Goal: Information Seeking & Learning: Learn about a topic

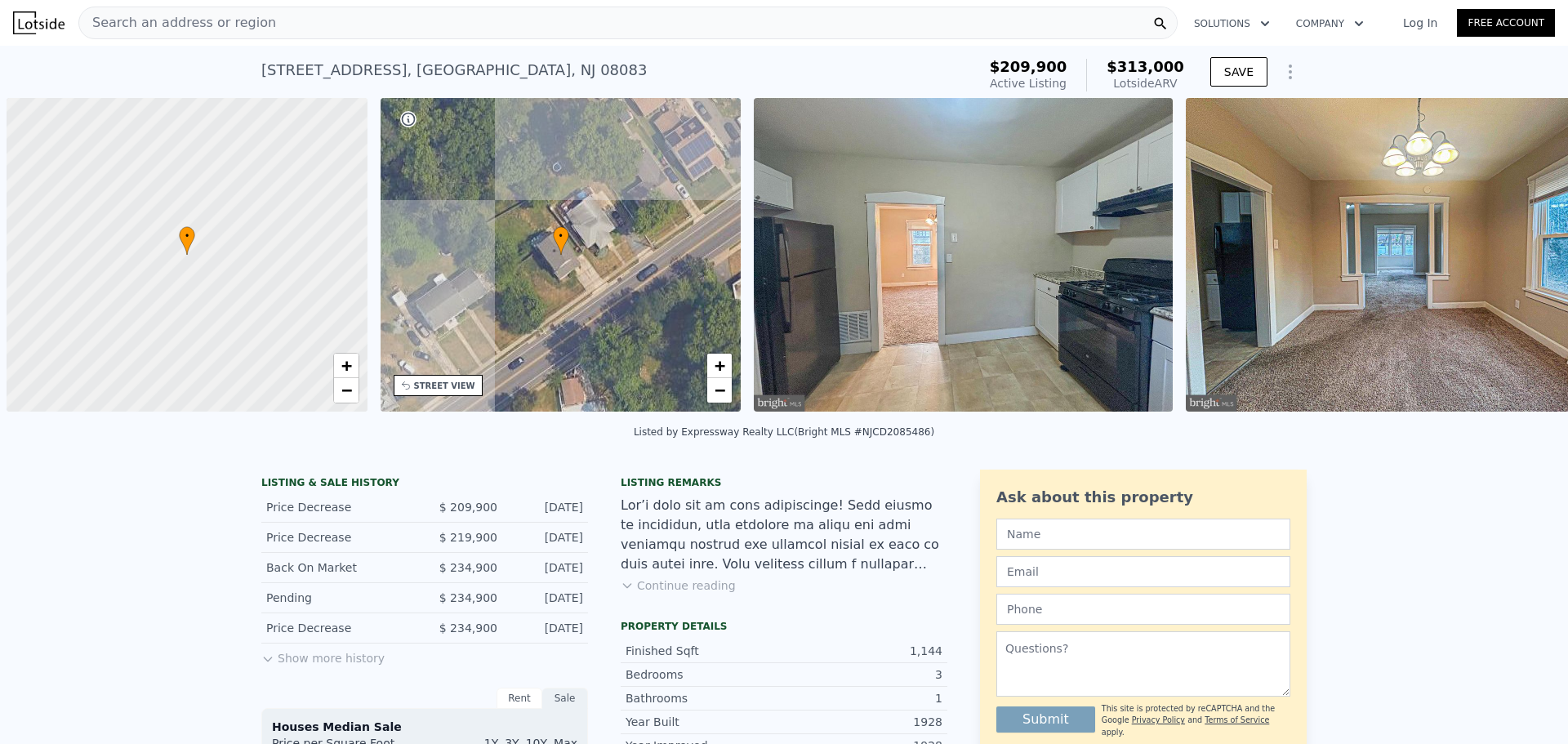
scroll to position [0, 7]
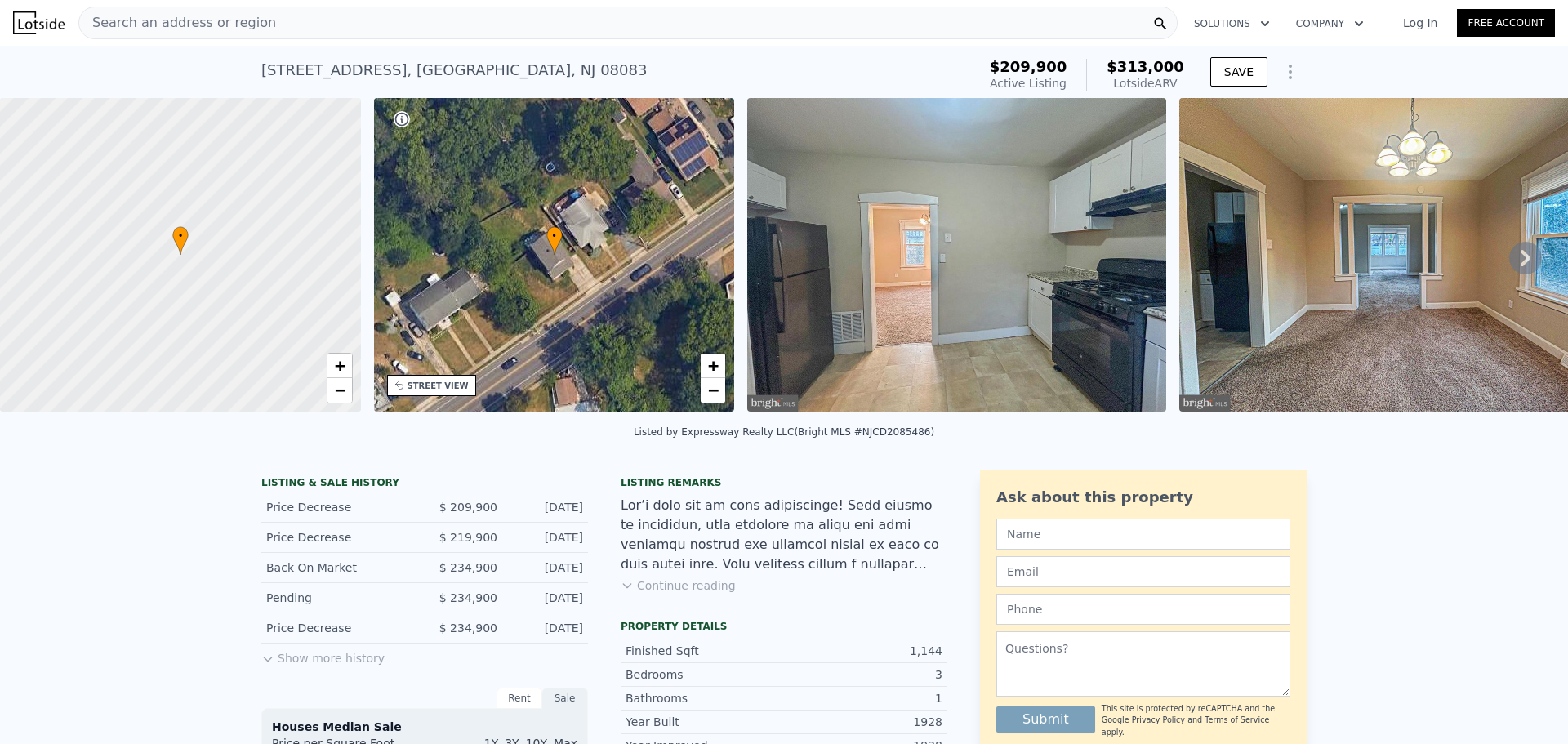
click at [1520, 266] on icon at bounding box center [1525, 258] width 33 height 33
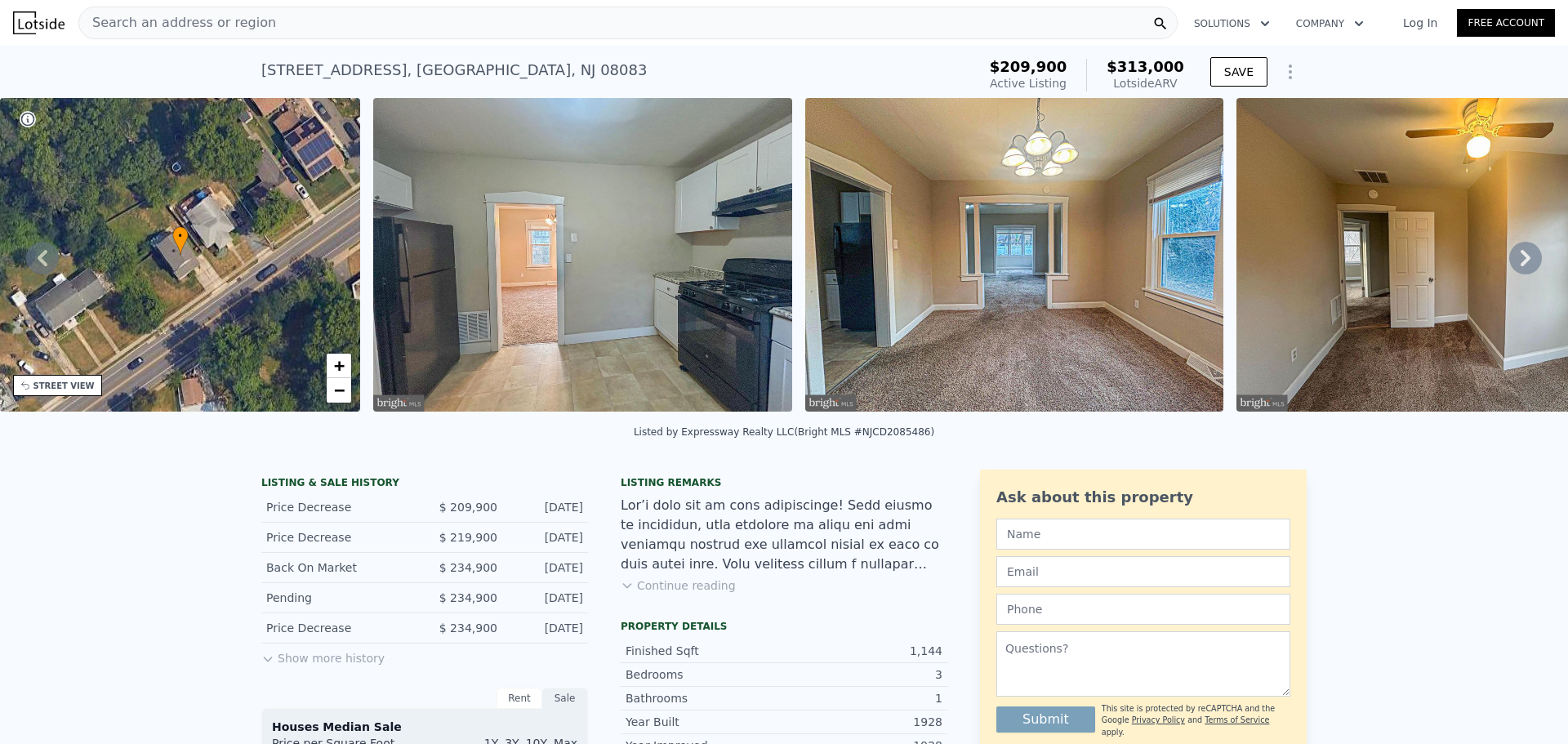
click at [1521, 268] on icon at bounding box center [1525, 258] width 33 height 33
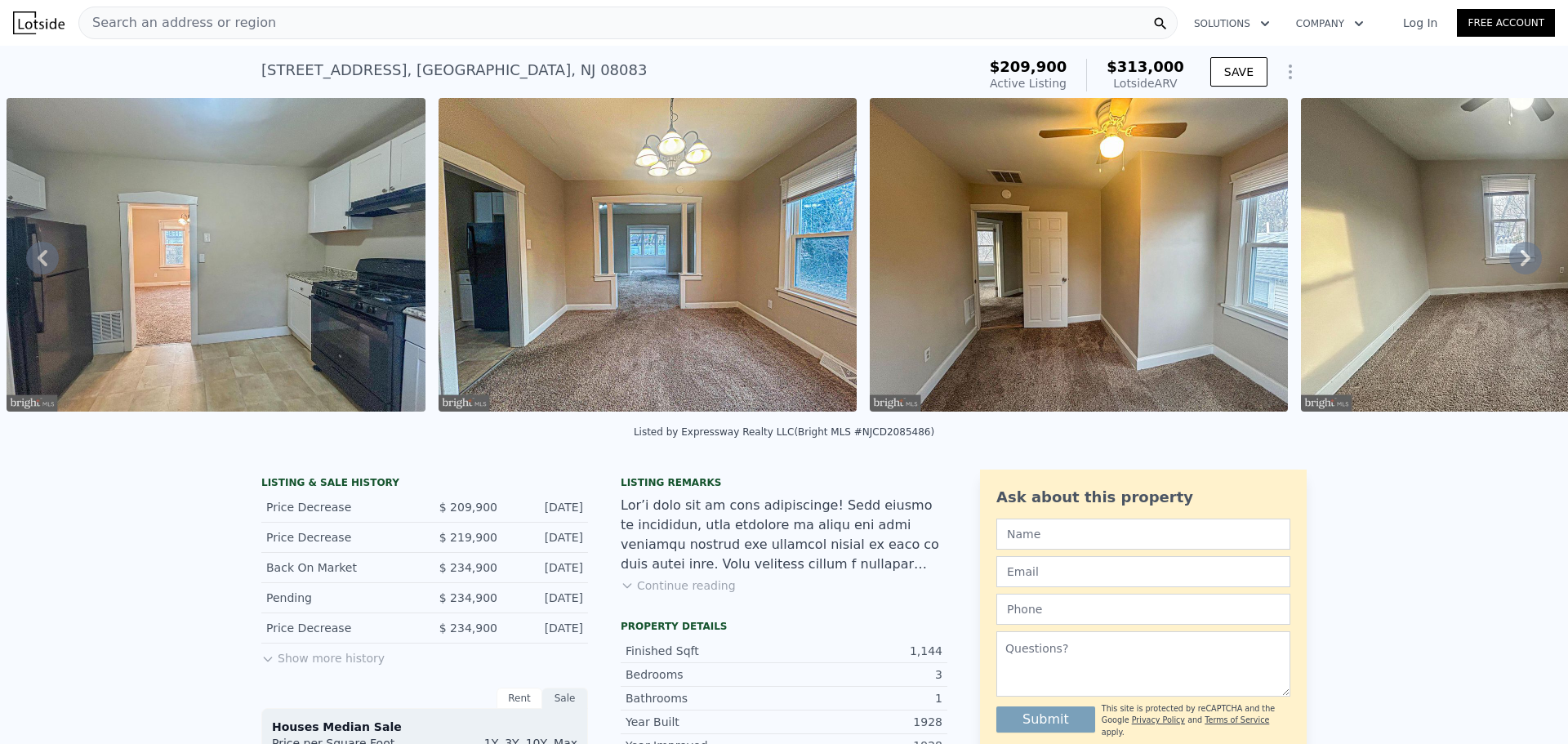
click at [1520, 264] on icon at bounding box center [1525, 258] width 33 height 33
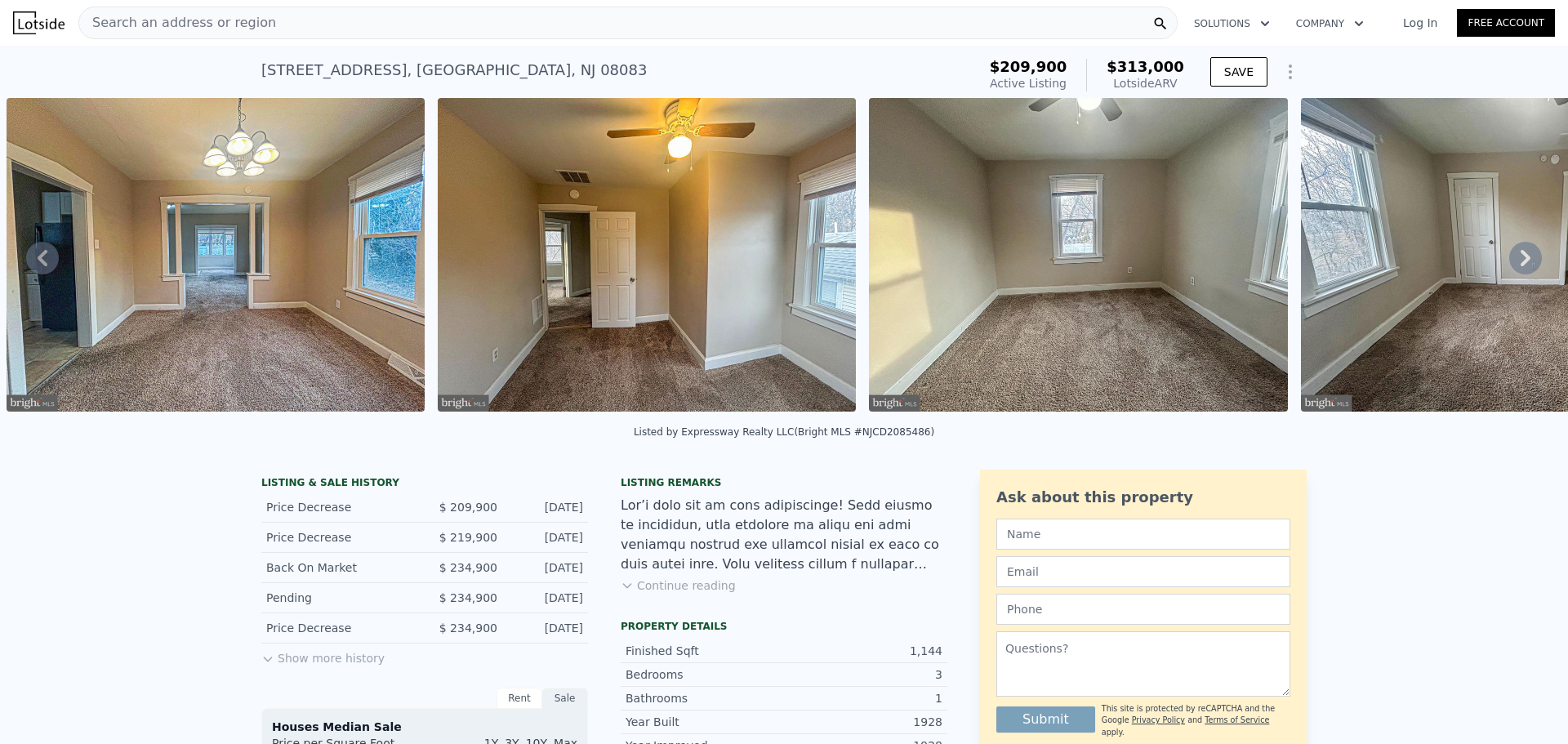
click at [1520, 264] on icon at bounding box center [1525, 258] width 33 height 33
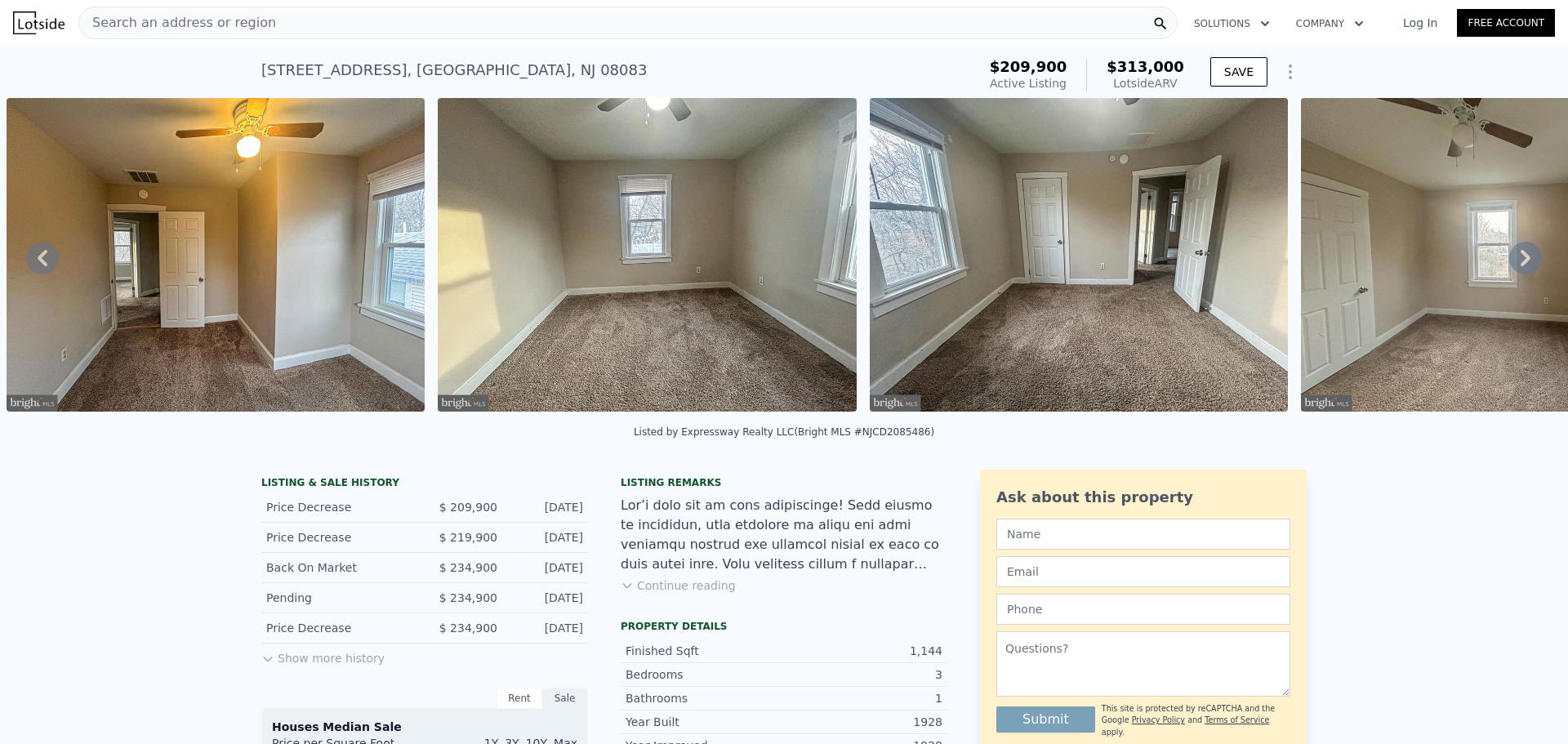
click at [1520, 264] on icon at bounding box center [1525, 258] width 33 height 33
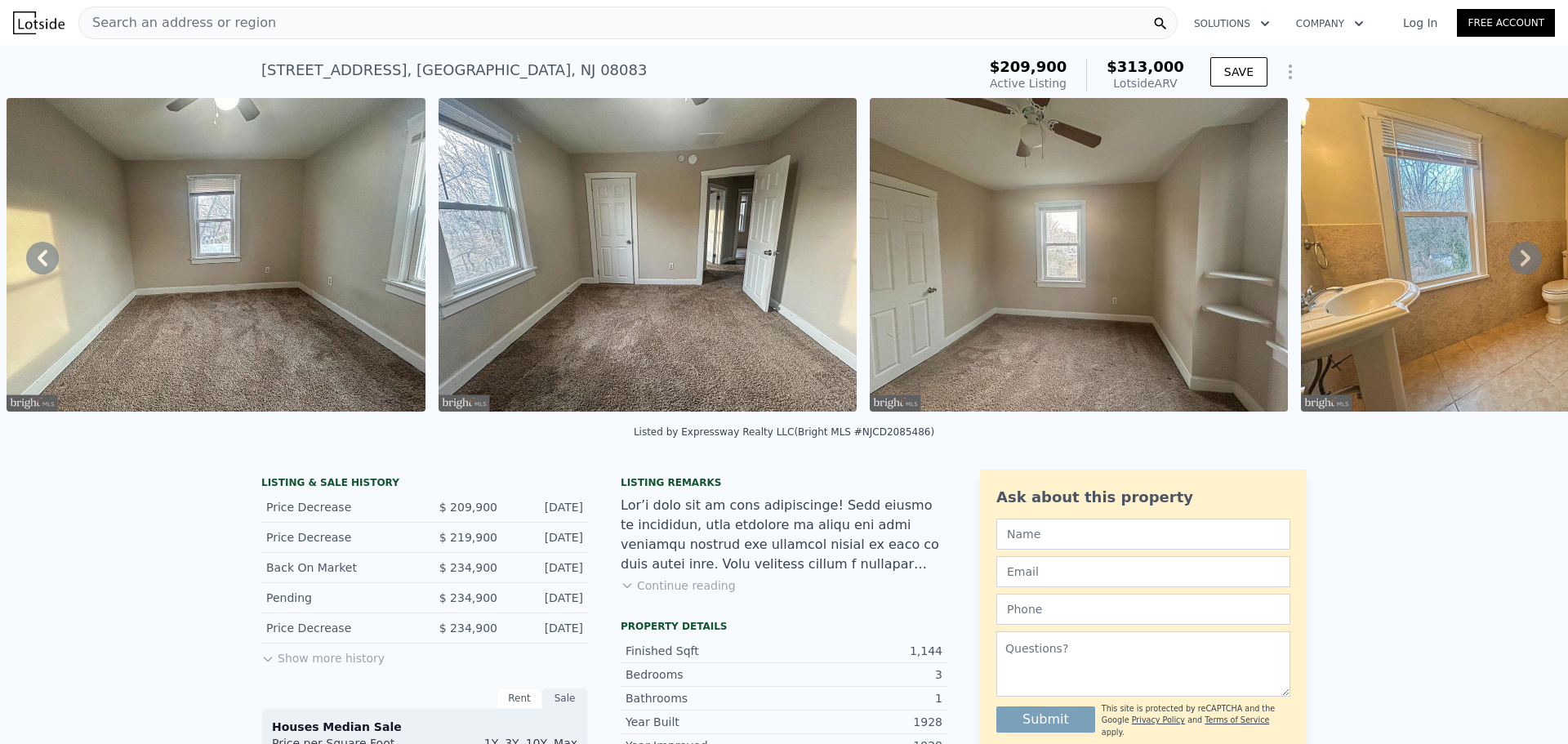
click at [1520, 264] on icon at bounding box center [1525, 258] width 33 height 33
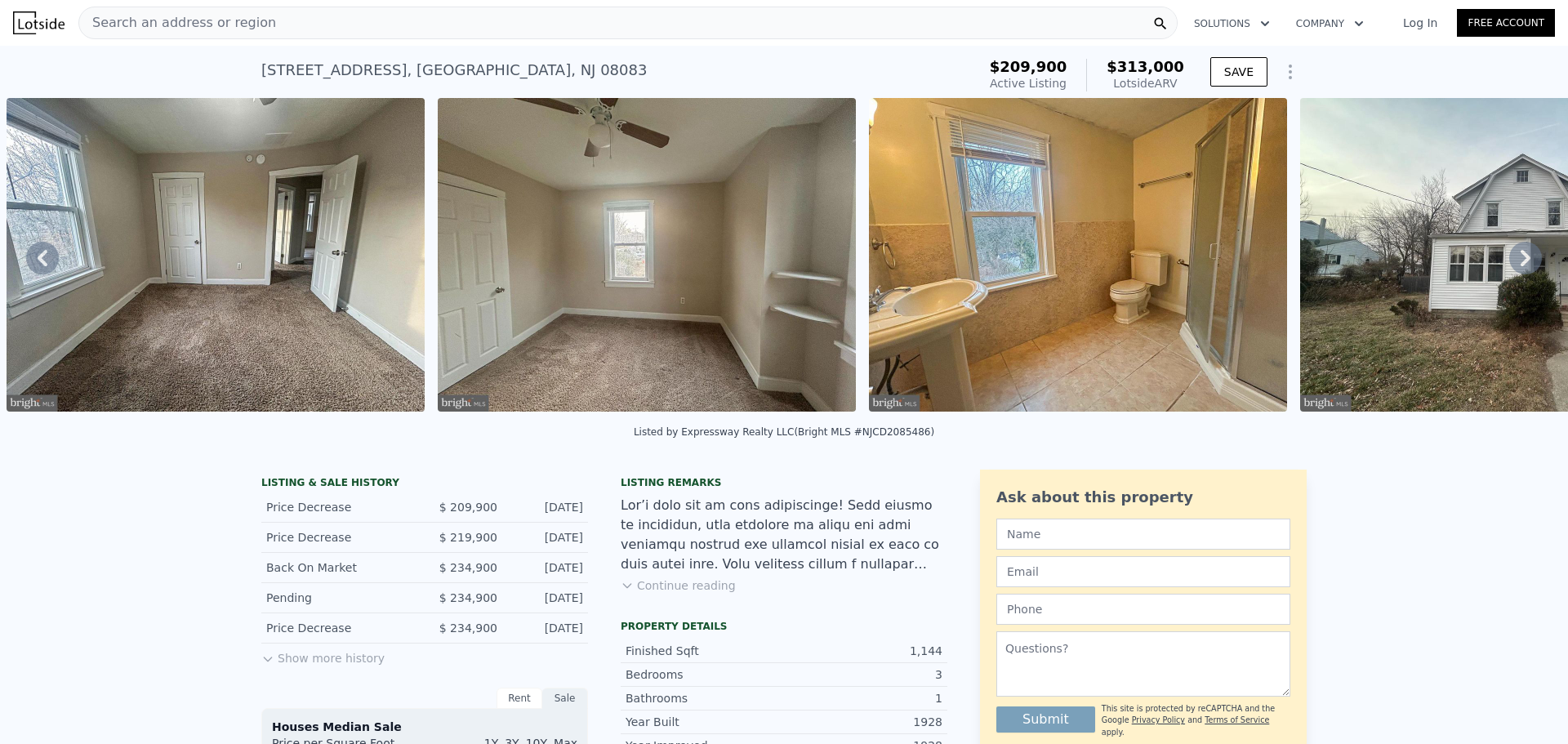
click at [1520, 263] on icon at bounding box center [1525, 258] width 10 height 16
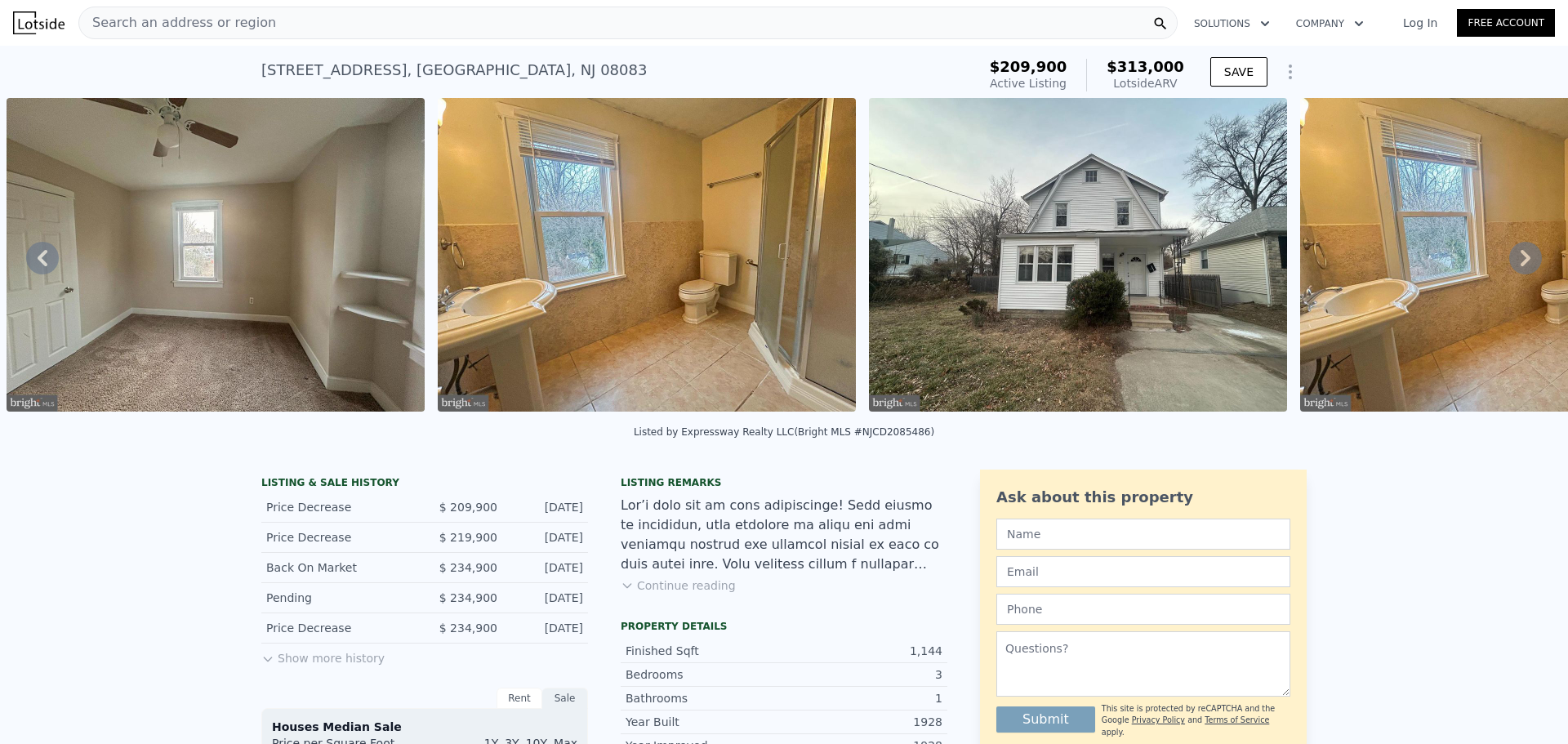
click at [1520, 263] on icon at bounding box center [1525, 258] width 10 height 16
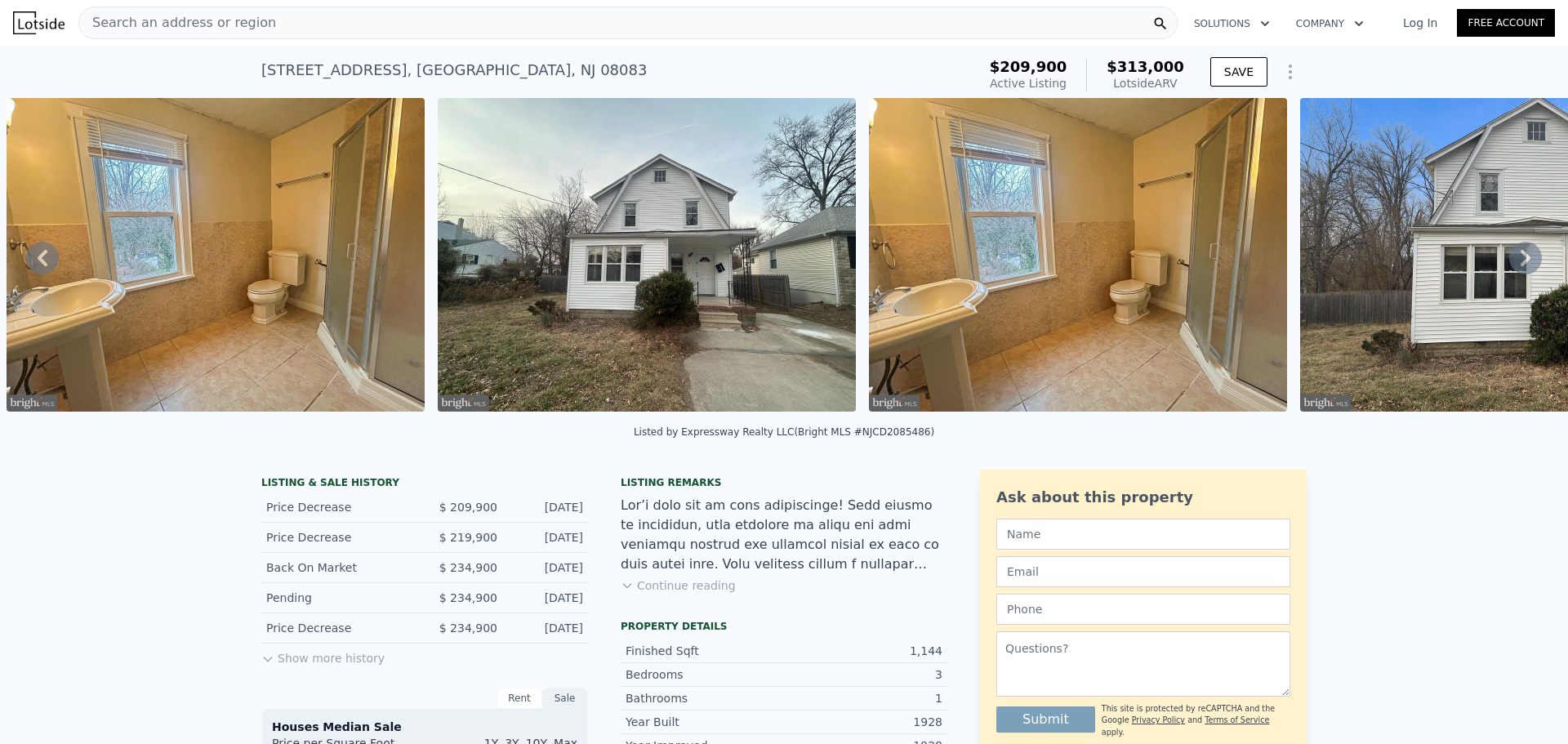
click at [1520, 263] on icon at bounding box center [1525, 258] width 10 height 16
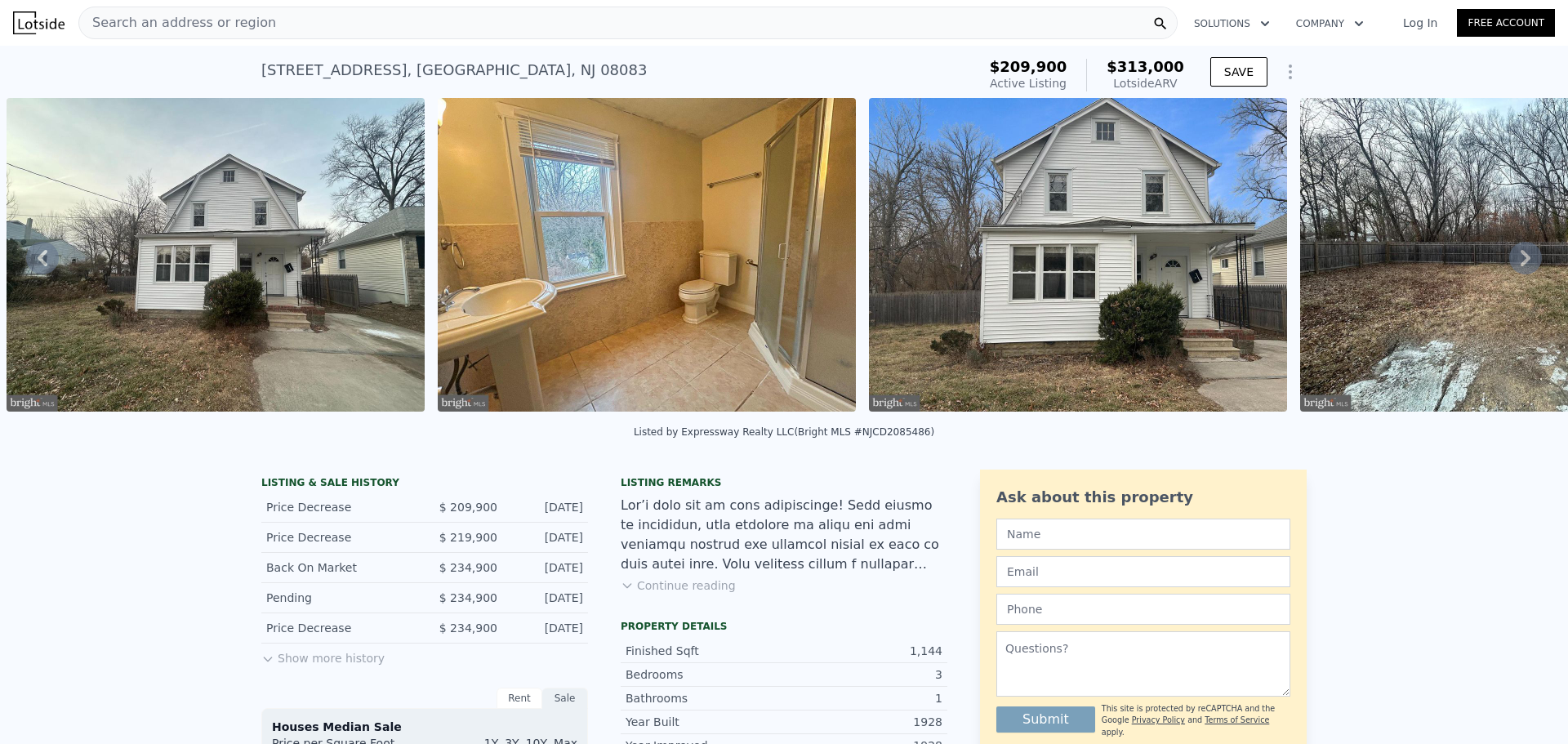
click at [1516, 266] on icon at bounding box center [1525, 258] width 33 height 33
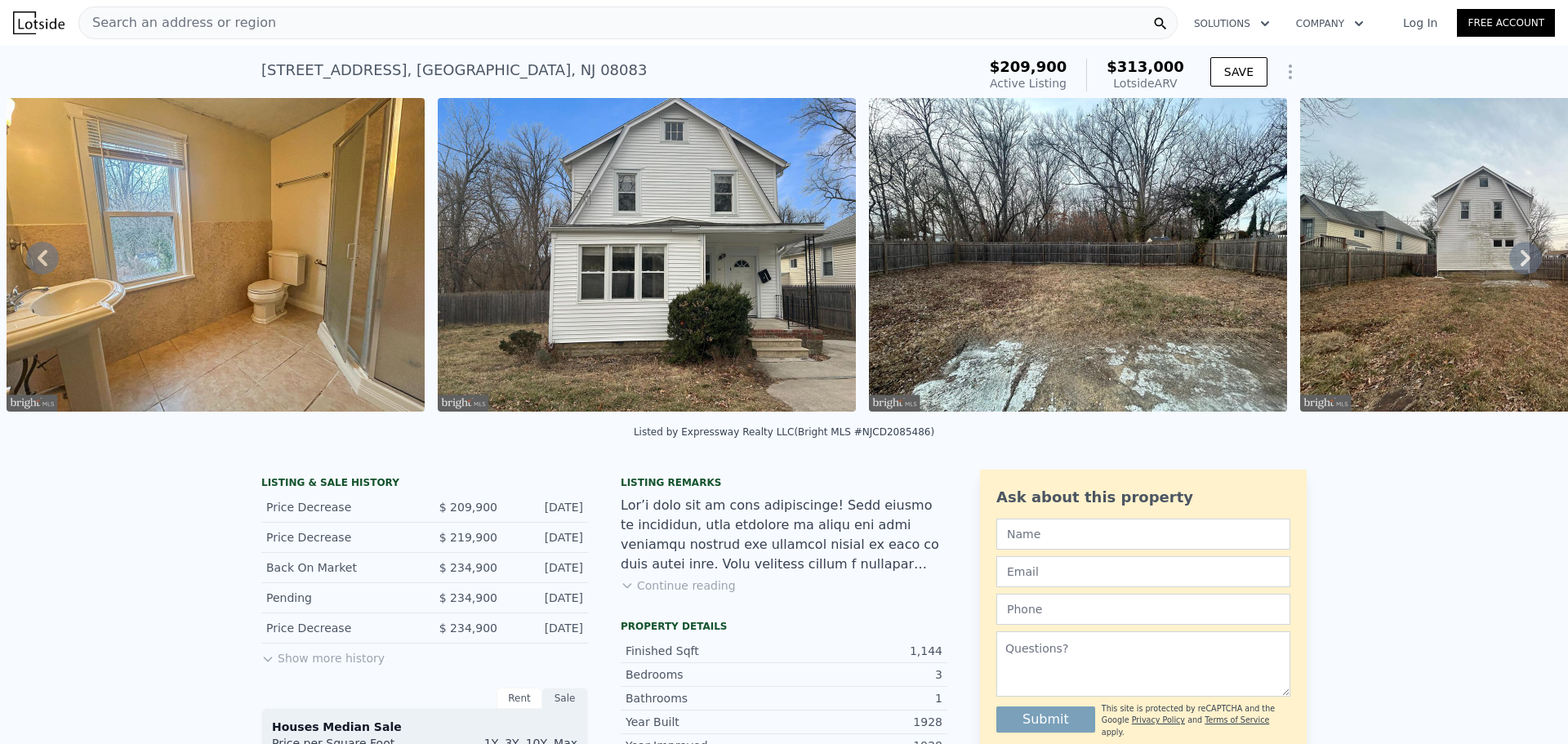
click at [1516, 266] on icon at bounding box center [1525, 258] width 33 height 33
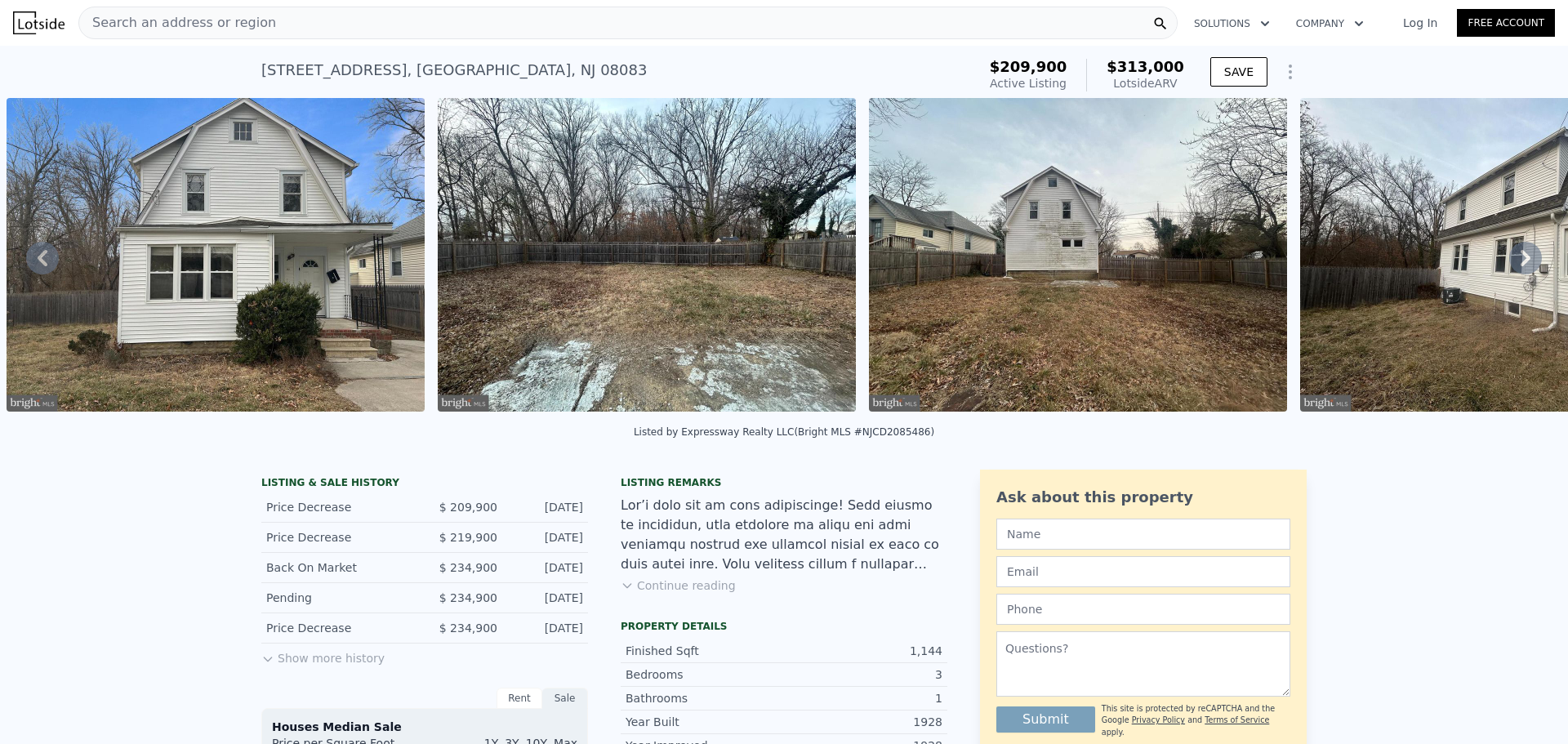
click at [1516, 266] on icon at bounding box center [1525, 258] width 33 height 33
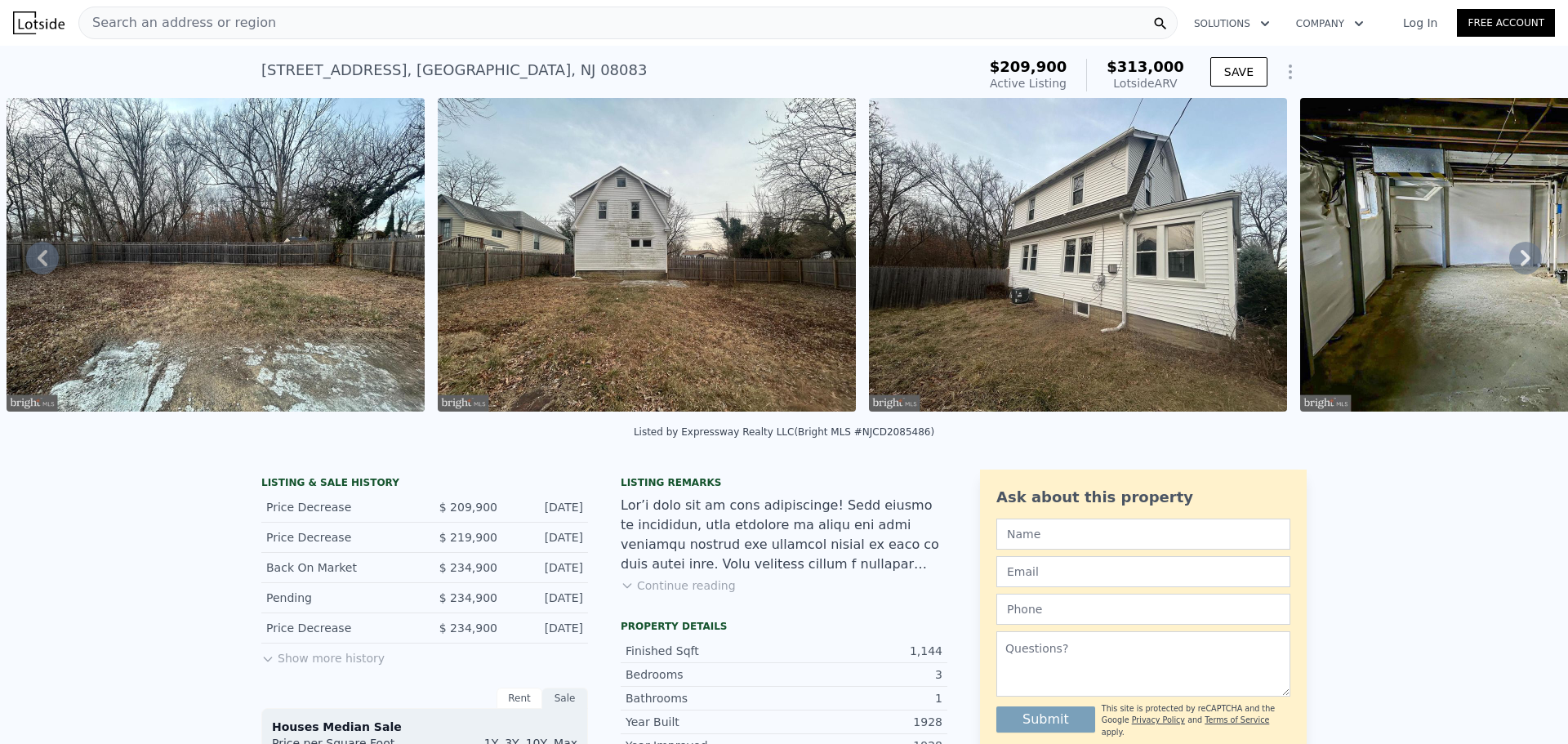
click at [1516, 266] on icon at bounding box center [1525, 258] width 33 height 33
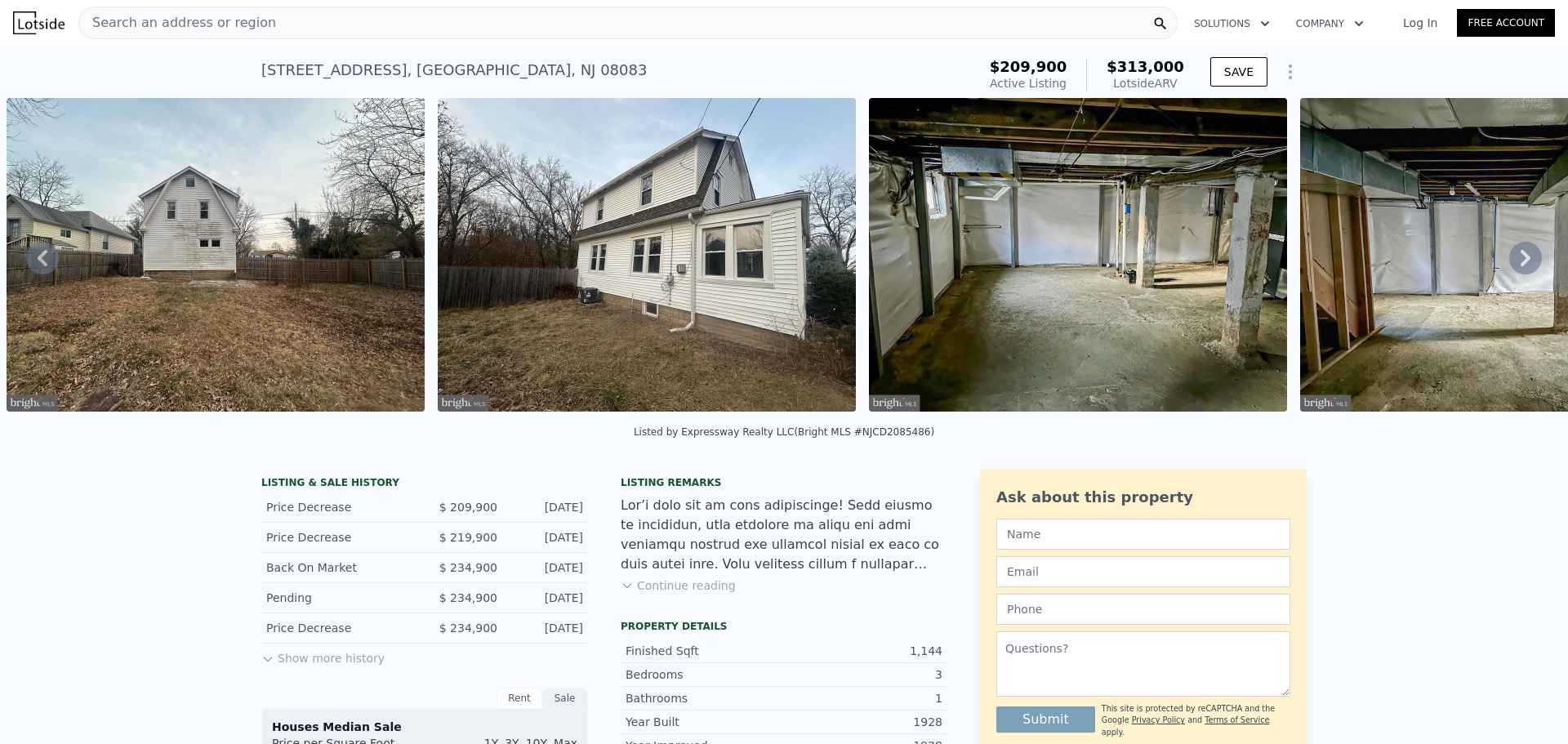
click at [1516, 266] on icon at bounding box center [1525, 258] width 33 height 33
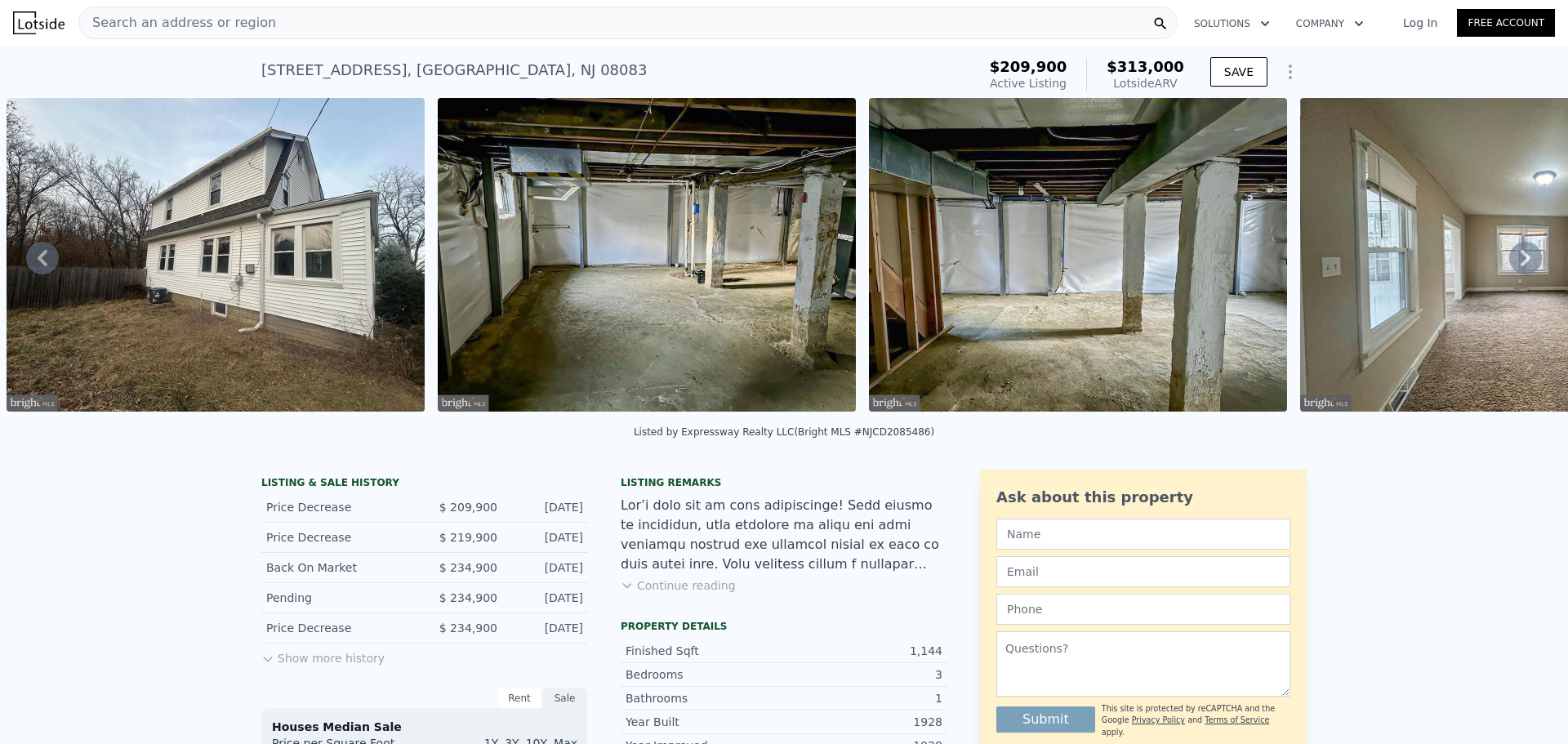
click at [1516, 266] on icon at bounding box center [1525, 258] width 33 height 33
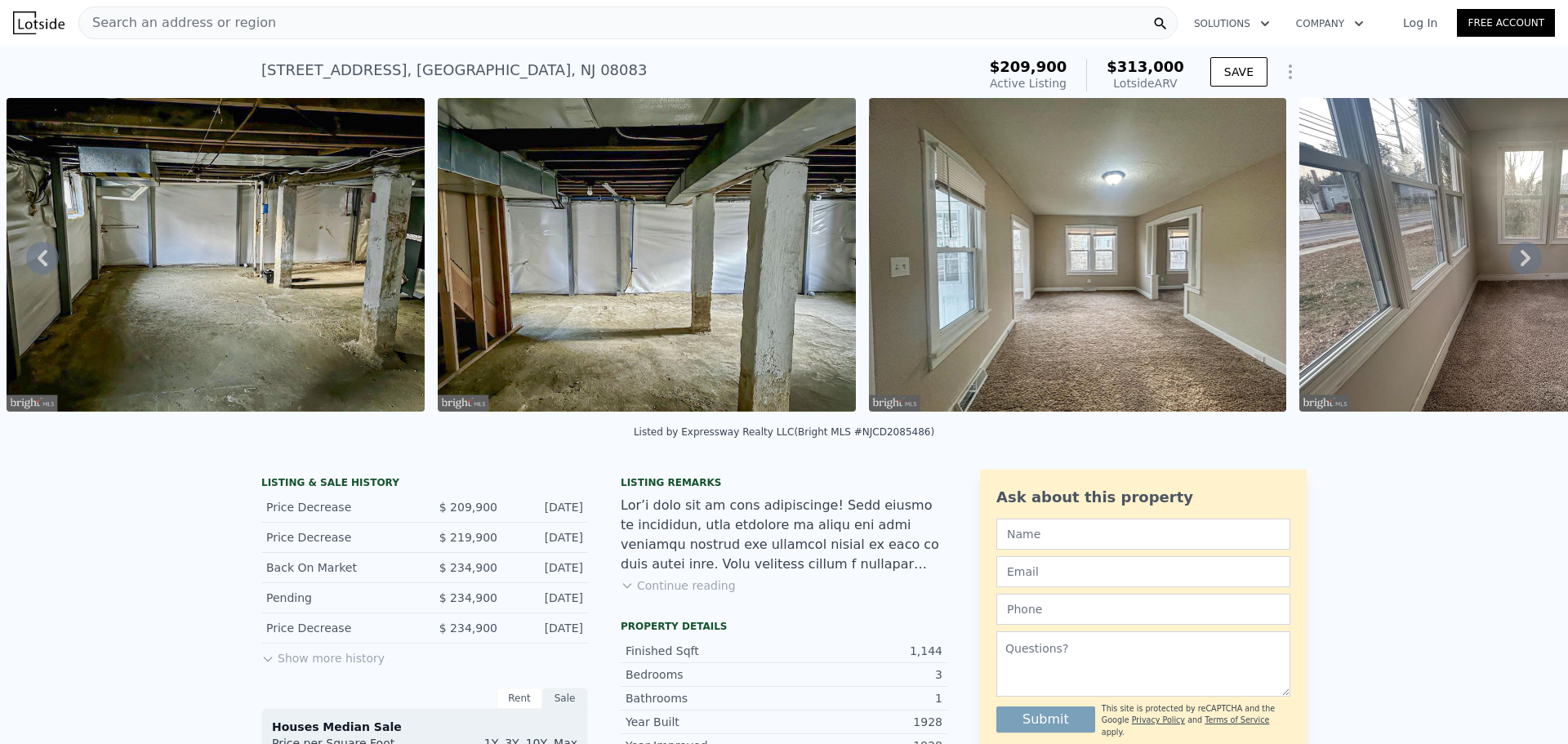
click at [1516, 266] on icon at bounding box center [1525, 258] width 33 height 33
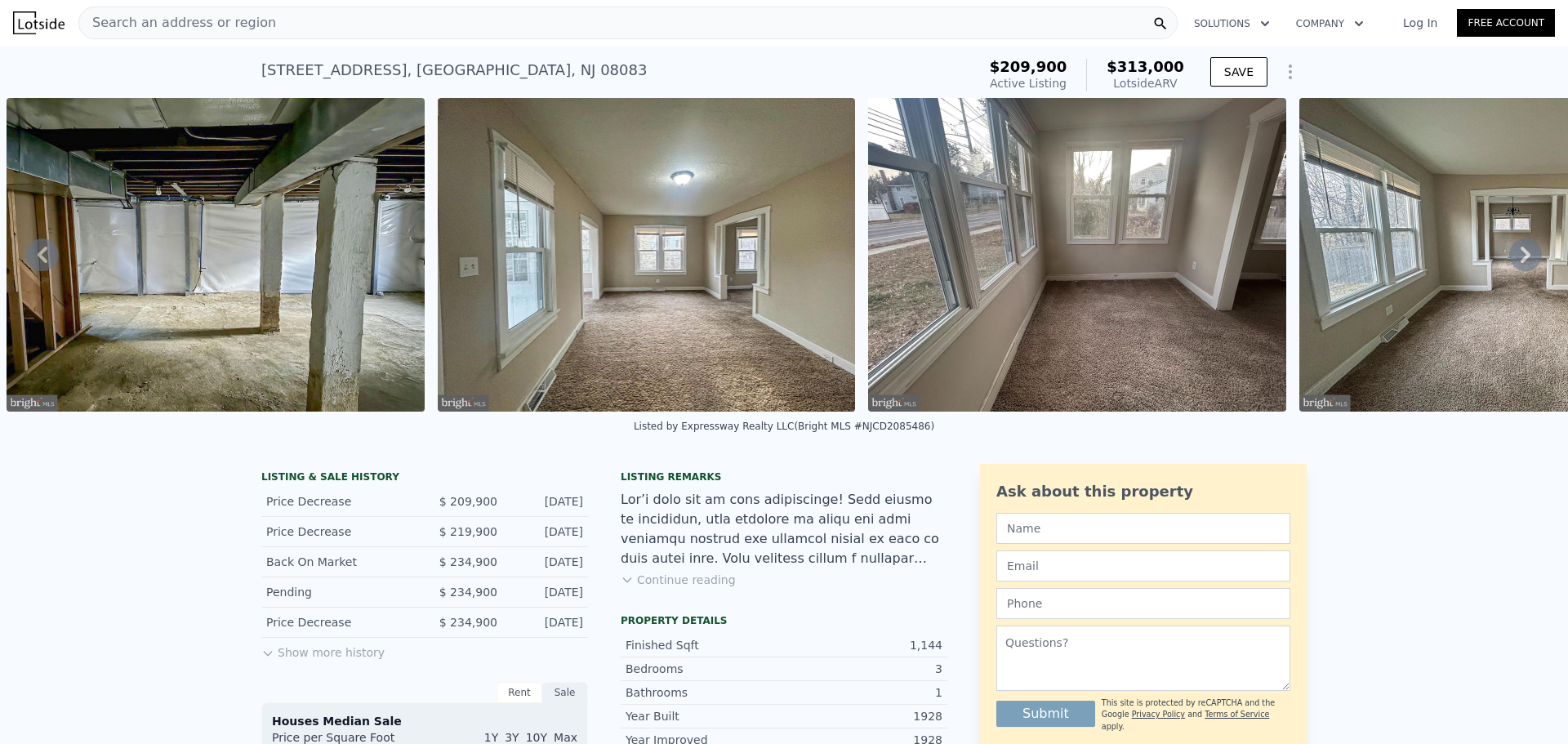
click at [1516, 266] on icon at bounding box center [1525, 255] width 33 height 33
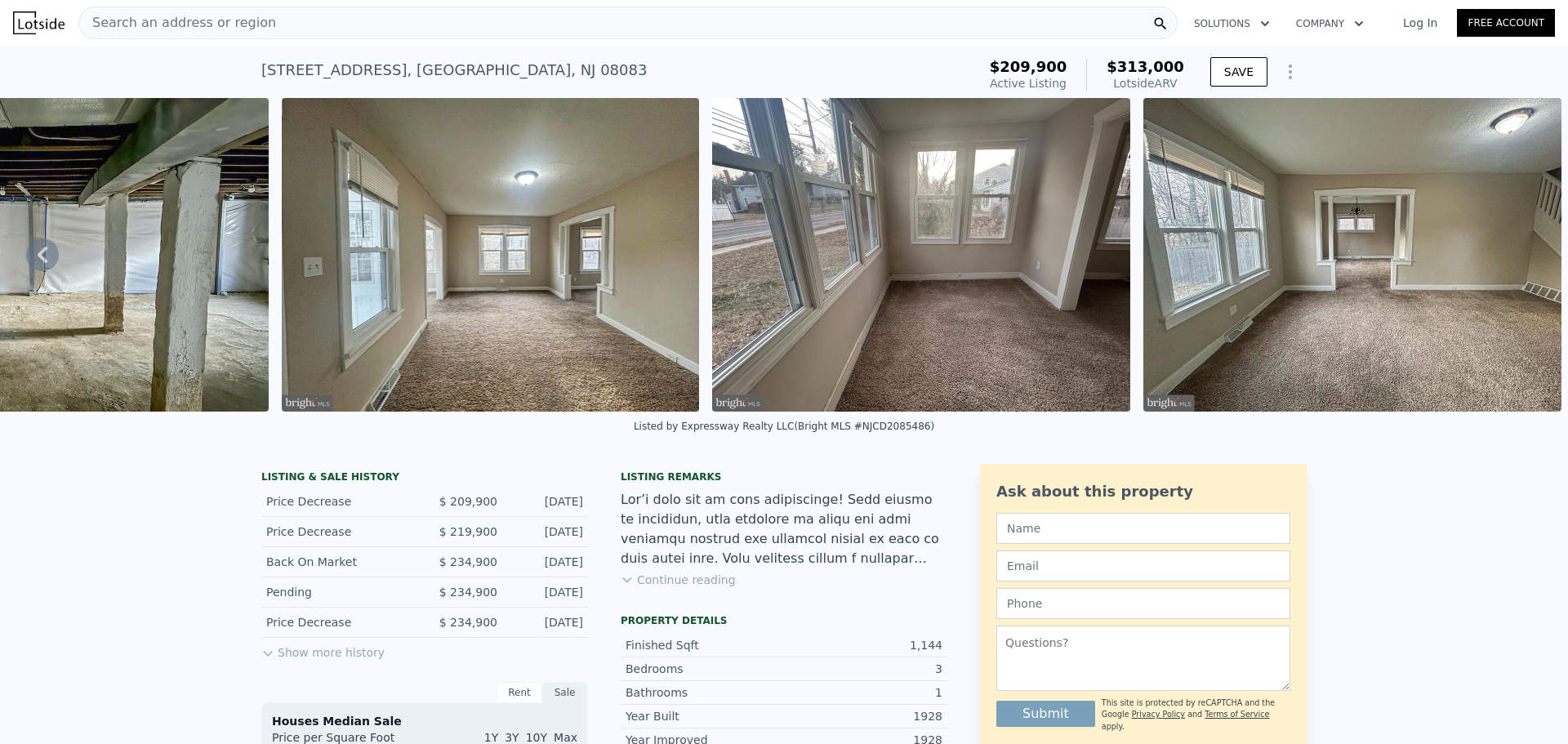
click at [1516, 266] on img at bounding box center [1352, 255] width 418 height 314
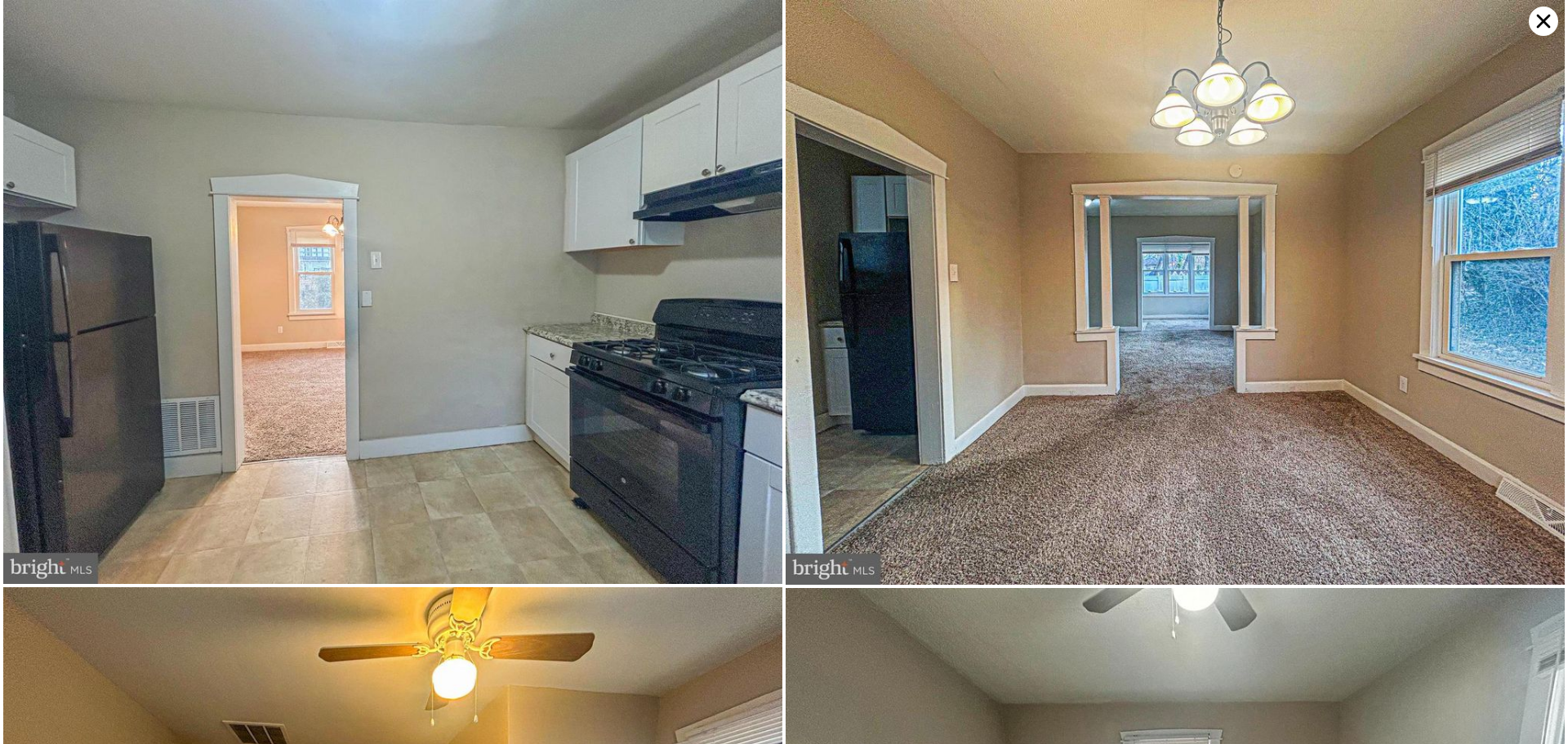
scroll to position [4498, 0]
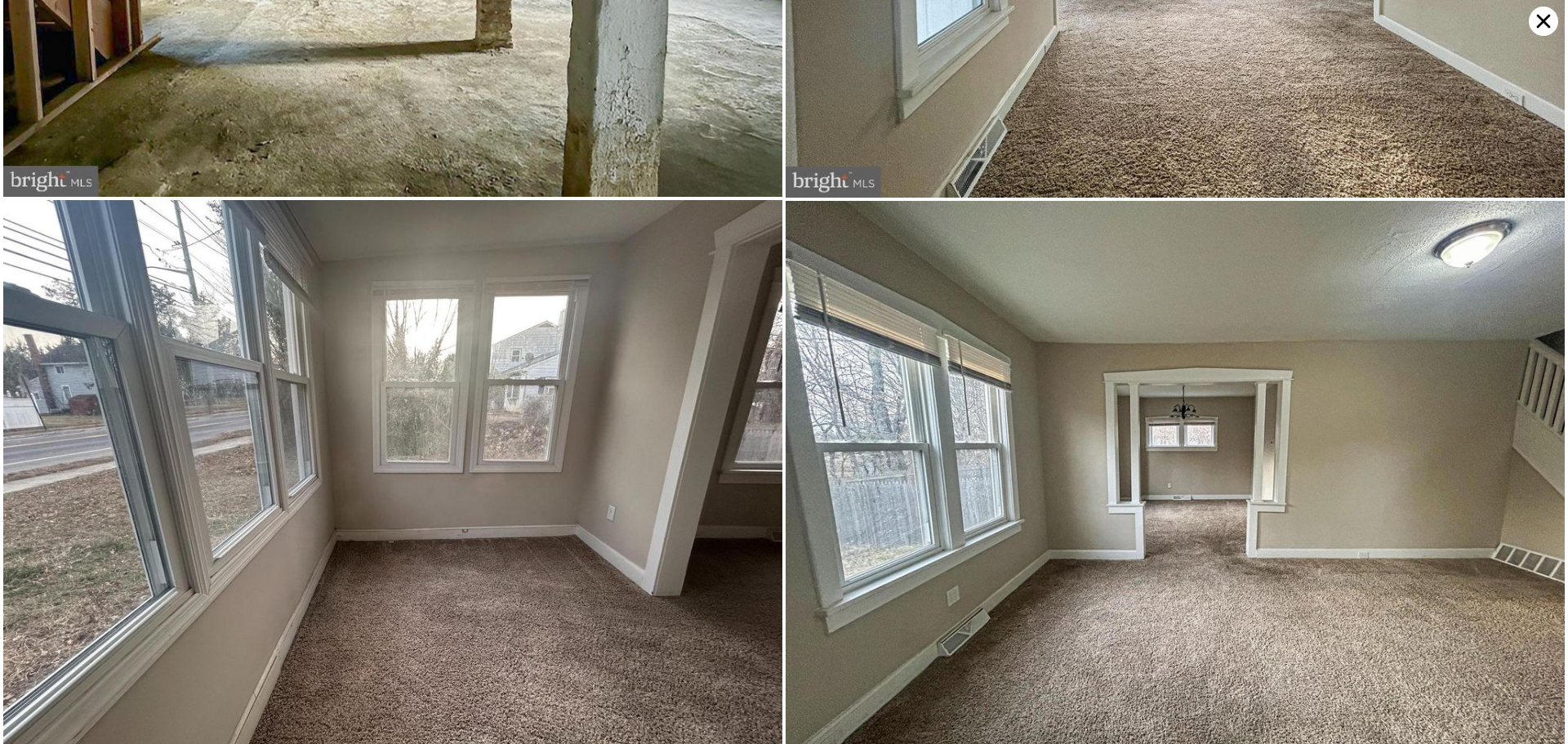
click at [1542, 20] on icon at bounding box center [1543, 21] width 14 height 14
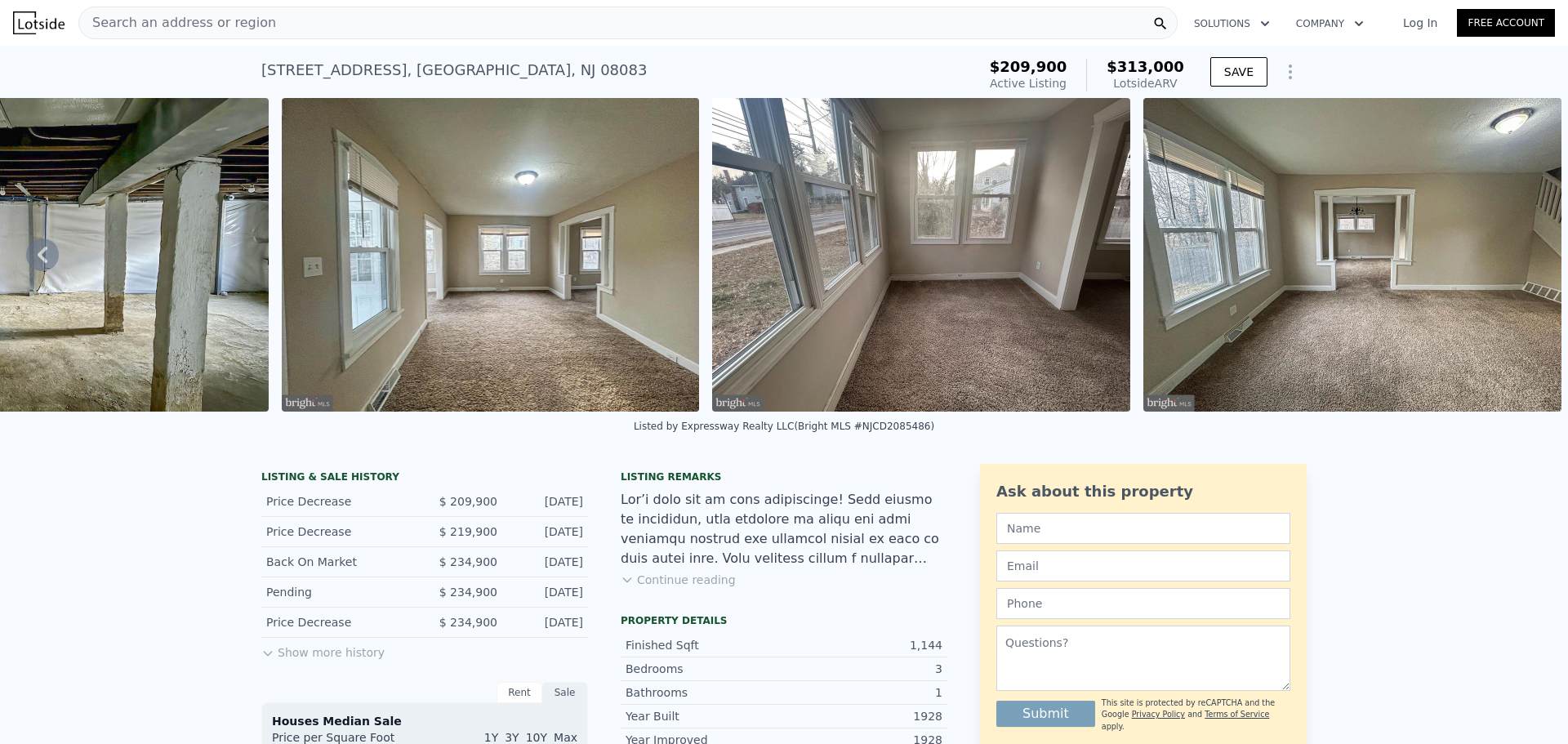
click at [338, 660] on button "Show more history" at bounding box center [323, 649] width 123 height 23
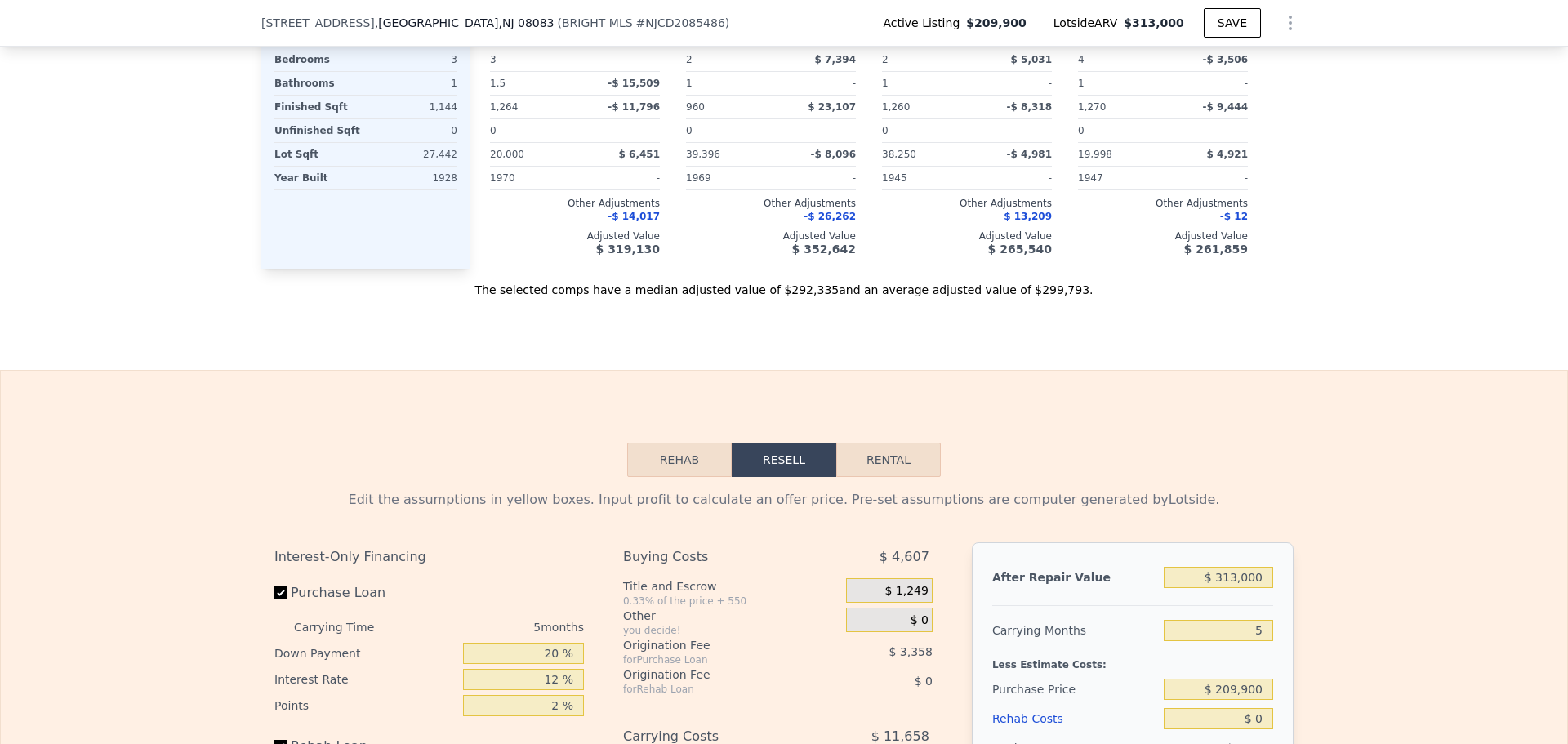
scroll to position [2280, 0]
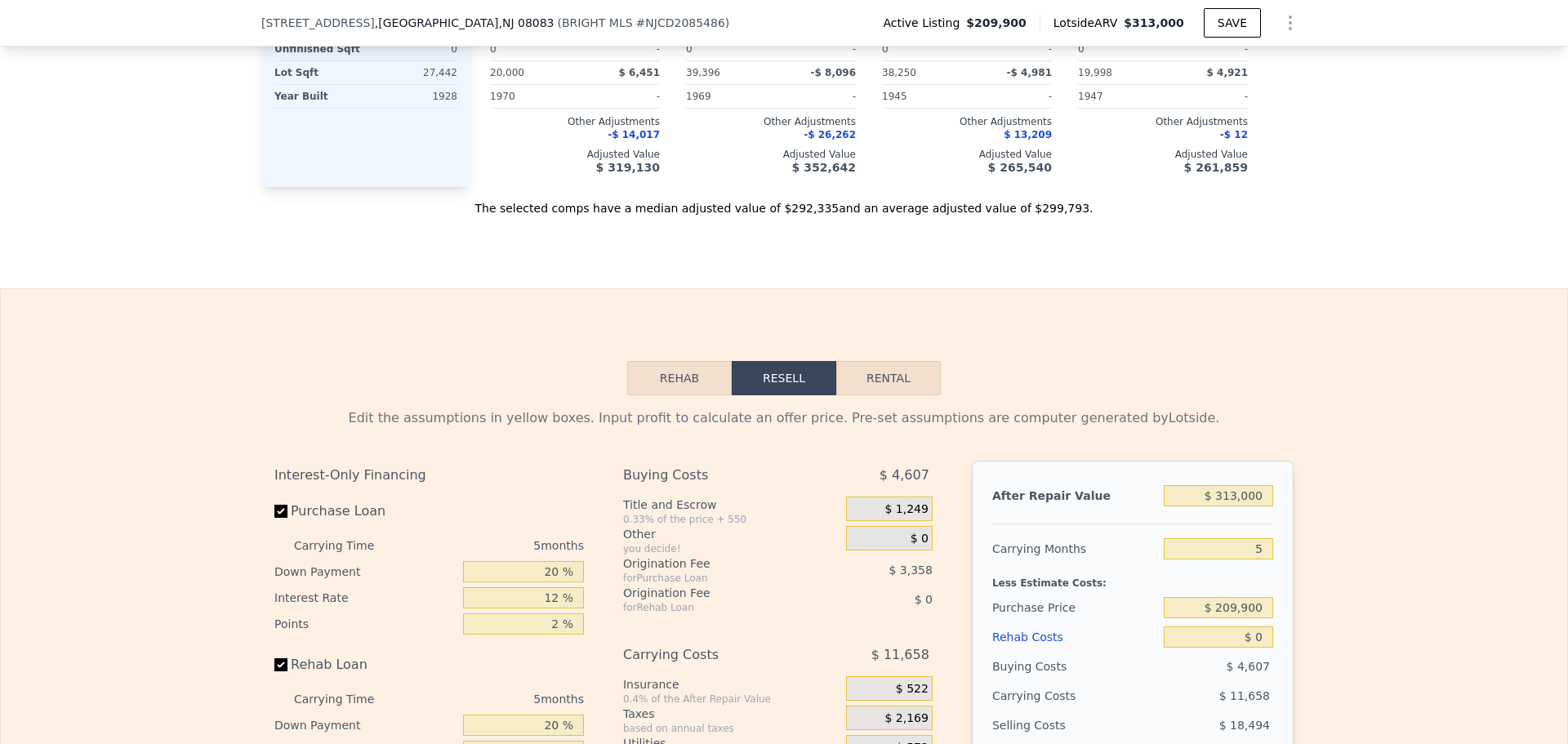
click at [891, 390] on button "Rental" at bounding box center [888, 378] width 104 height 34
select select "30"
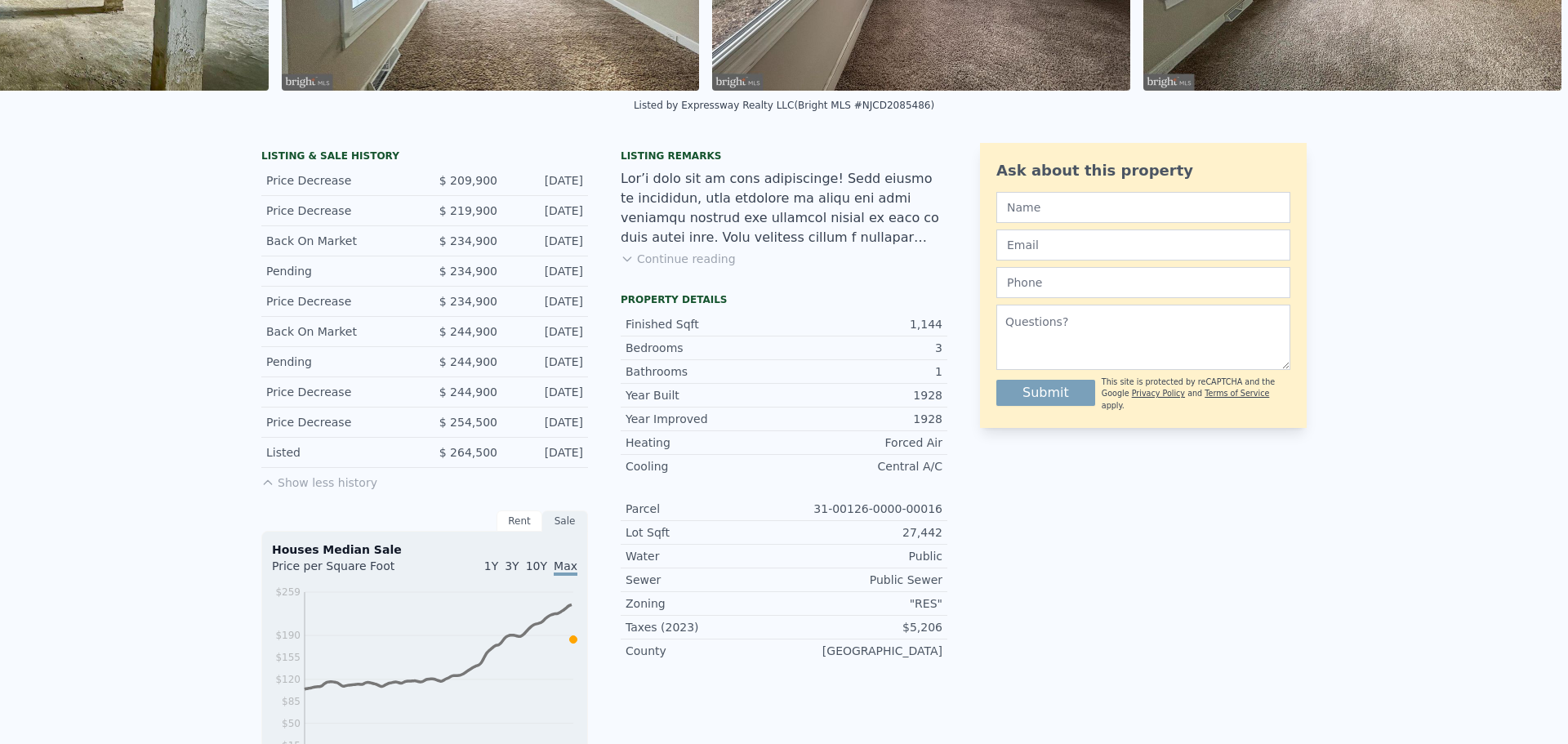
scroll to position [0, 0]
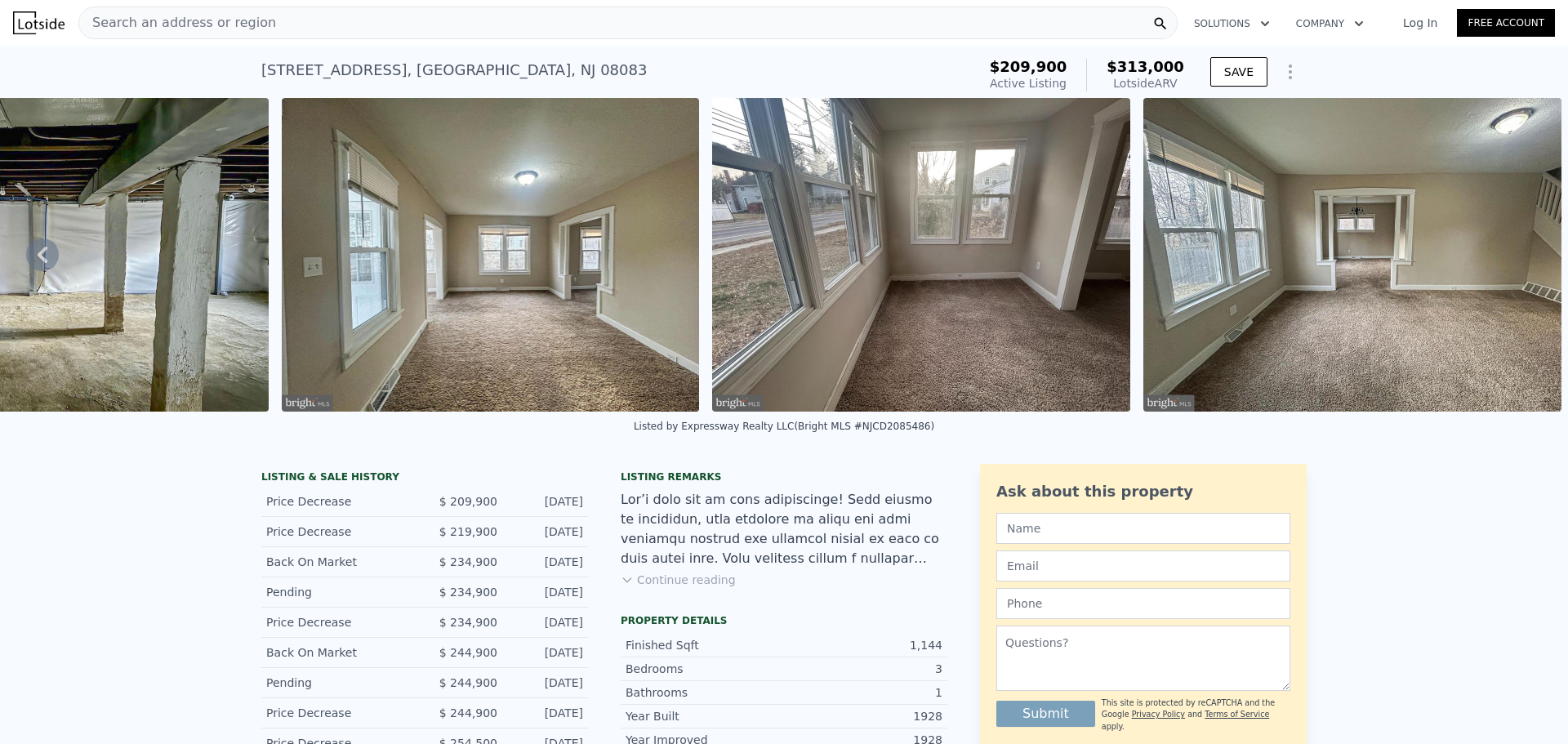
click at [828, 603] on div "Listing remarks Continue reading" at bounding box center [784, 539] width 327 height 137
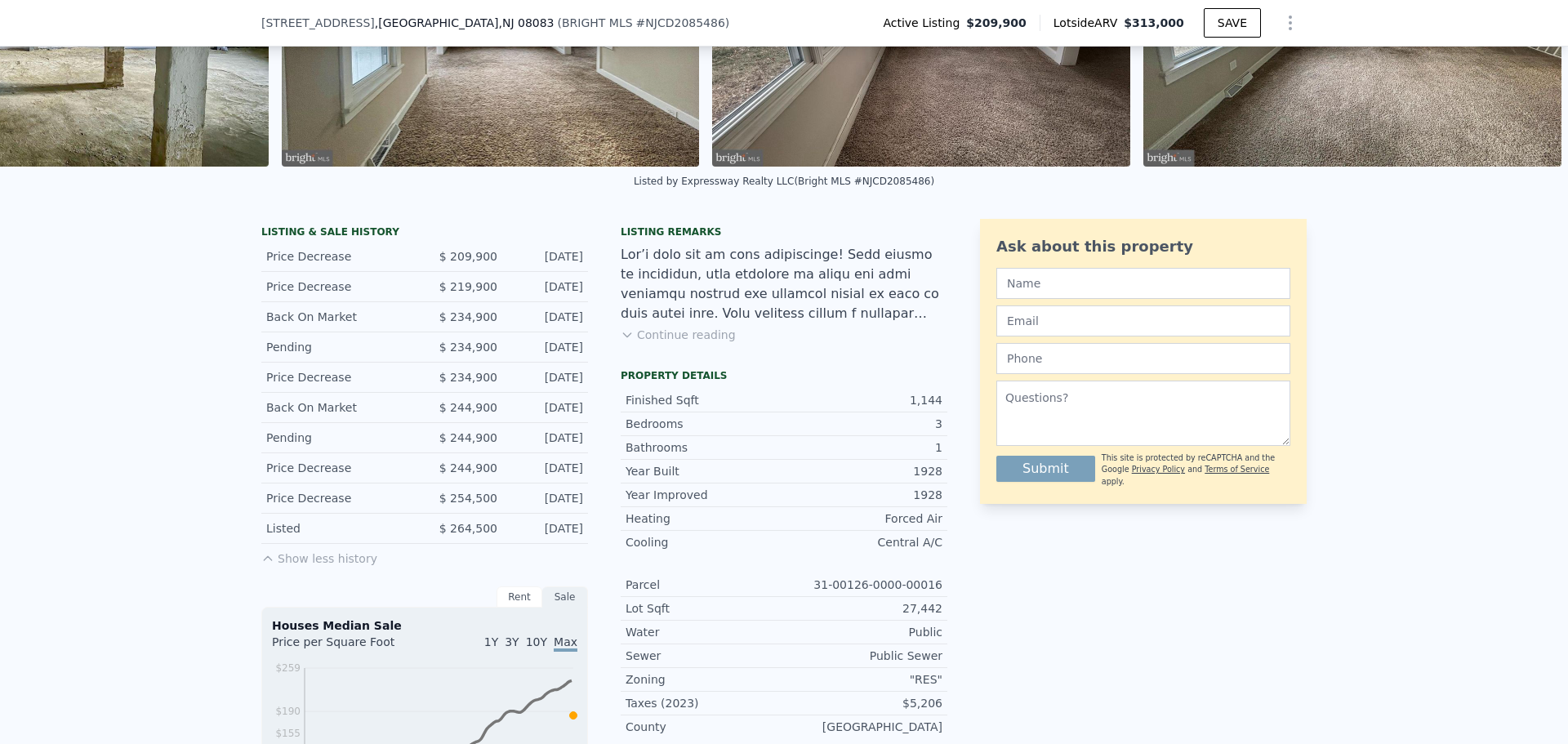
scroll to position [402, 0]
